Goal: Transaction & Acquisition: Purchase product/service

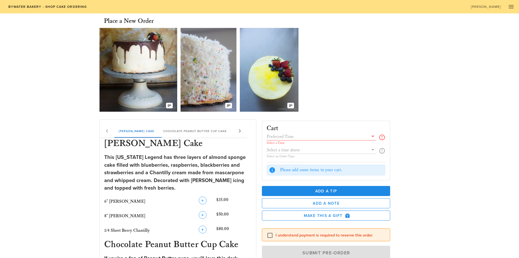
click at [369, 137] on div at bounding box center [372, 136] width 8 height 7
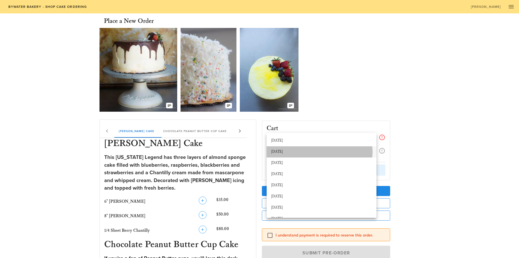
click at [339, 148] on div "[DATE]" at bounding box center [321, 152] width 101 height 9
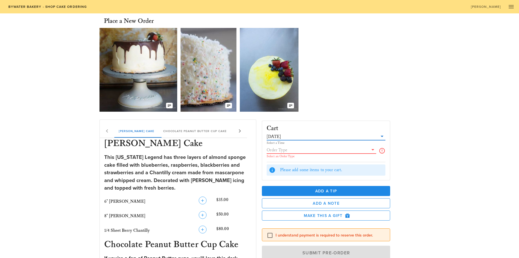
click at [340, 151] on input "text" at bounding box center [318, 149] width 102 height 7
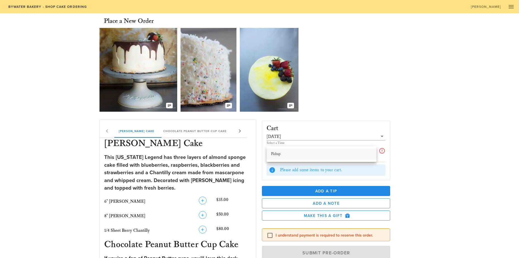
click at [303, 156] on div "Pickup" at bounding box center [321, 154] width 101 height 4
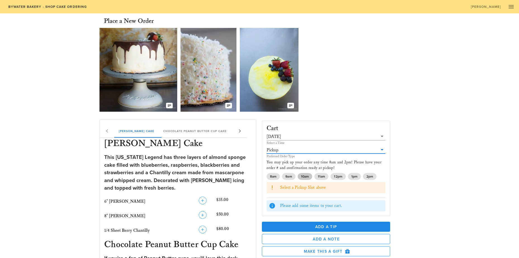
click at [308, 175] on span "10am" at bounding box center [305, 176] width 8 height 7
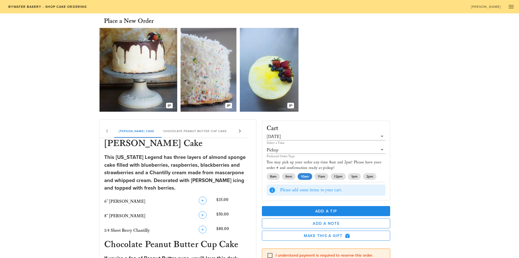
click at [143, 88] on img at bounding box center [138, 70] width 78 height 84
click at [218, 93] on img at bounding box center [209, 70] width 56 height 84
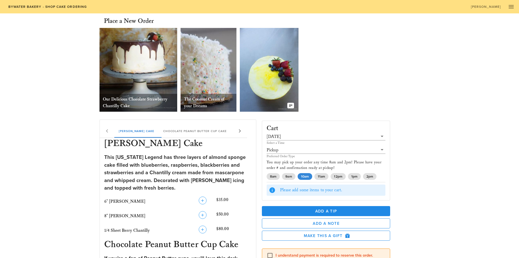
click at [269, 75] on img at bounding box center [269, 70] width 59 height 84
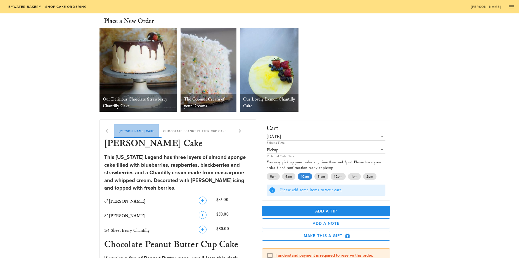
click at [141, 127] on div "[PERSON_NAME] Cake" at bounding box center [136, 130] width 44 height 13
click at [189, 129] on div "Chocolate Peanut Butter Cup Cake" at bounding box center [195, 130] width 72 height 13
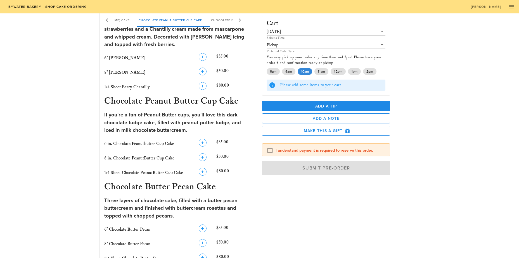
scroll to position [70, 0]
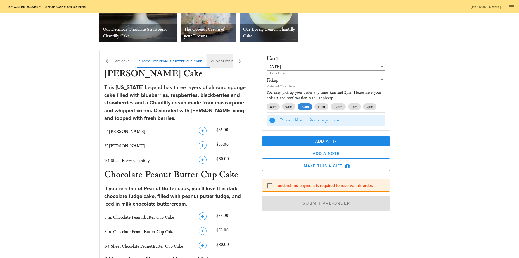
click at [222, 61] on div "Chocolate Butter Pecan Cake" at bounding box center [238, 60] width 63 height 13
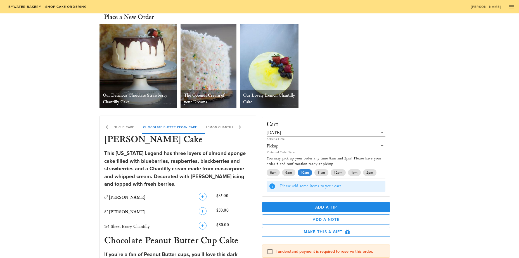
scroll to position [0, 0]
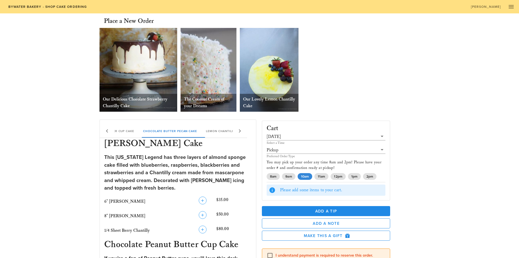
click at [130, 96] on div "Our Delicious Chocolate Strawberry Chantilly Cake" at bounding box center [138, 103] width 78 height 18
click at [170, 105] on icon "button" at bounding box center [169, 105] width 4 height 4
click at [237, 131] on icon at bounding box center [239, 131] width 7 height 7
click at [219, 129] on div "Chocolate Strawberry Chantilly Cake" at bounding box center [217, 130] width 79 height 13
click at [239, 131] on icon at bounding box center [239, 131] width 7 height 7
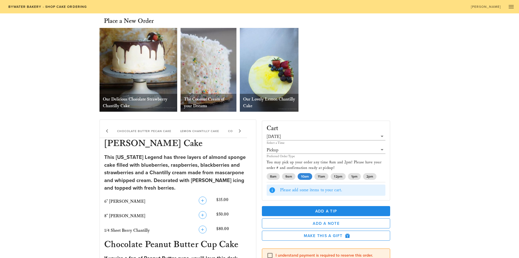
click at [239, 131] on icon at bounding box center [239, 131] width 7 height 7
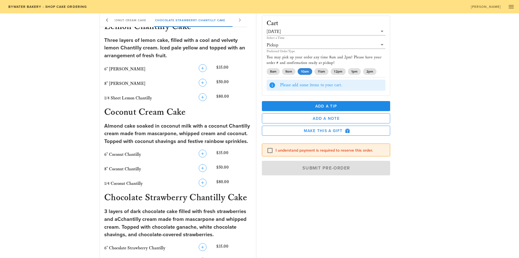
scroll to position [446, 0]
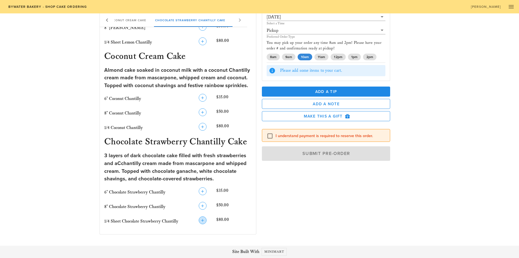
click at [203, 220] on icon "button" at bounding box center [202, 220] width 7 height 7
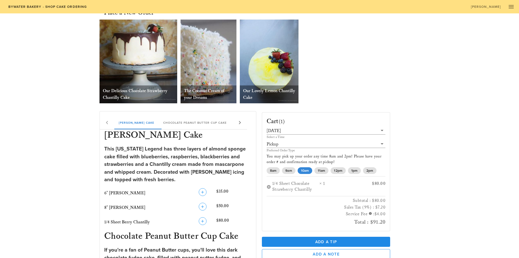
scroll to position [0, 0]
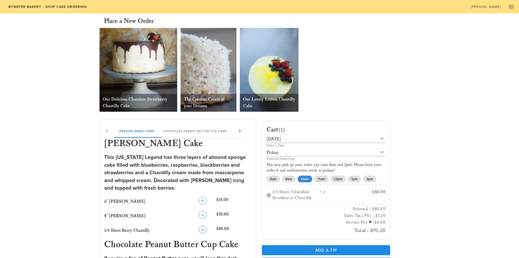
click at [268, 196] on button "button" at bounding box center [269, 195] width 4 height 4
